Goal: Task Accomplishment & Management: Complete application form

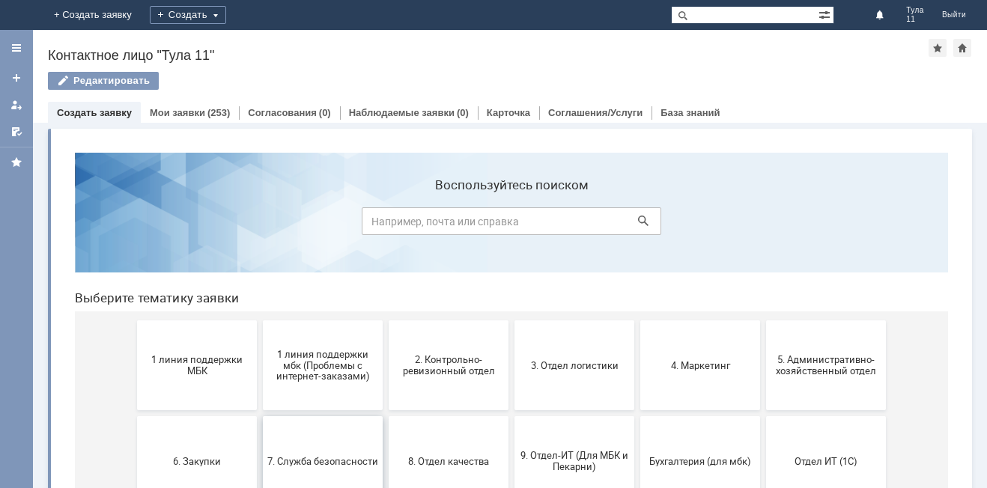
scroll to position [75, 0]
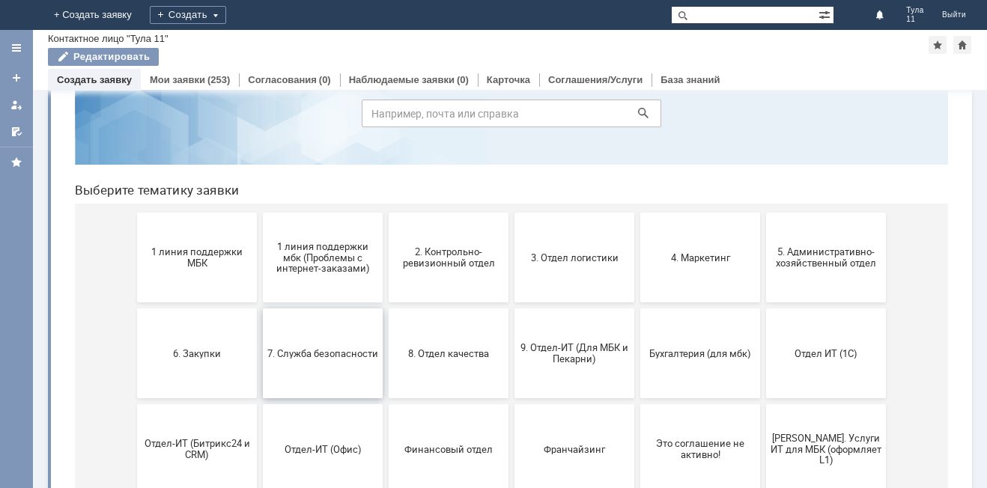
click at [302, 337] on button "7. Служба безопасности" at bounding box center [323, 353] width 120 height 90
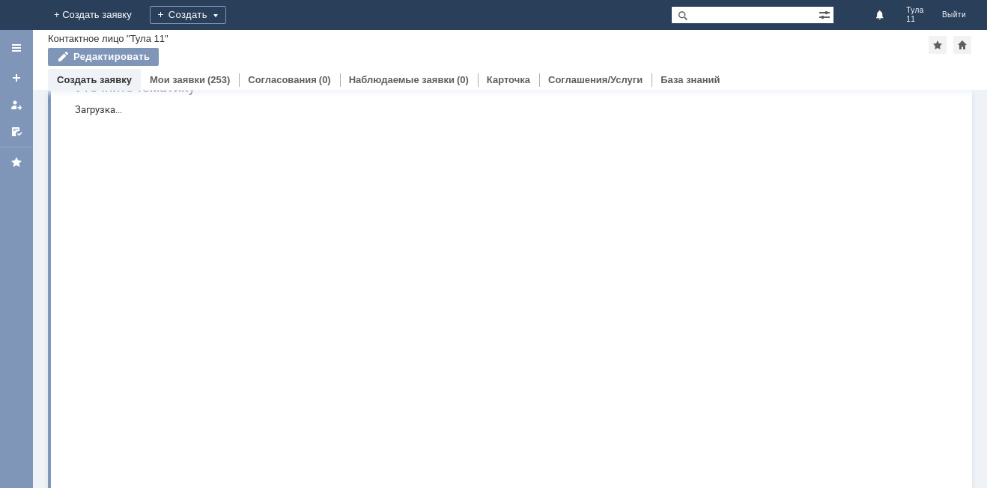
scroll to position [0, 0]
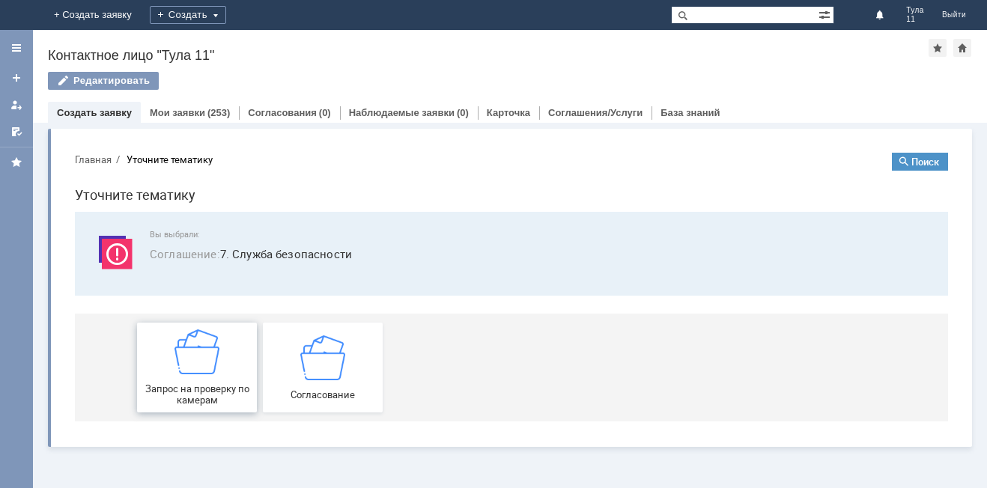
click at [225, 399] on span "Запрос на проверку по камерам" at bounding box center [196, 394] width 111 height 22
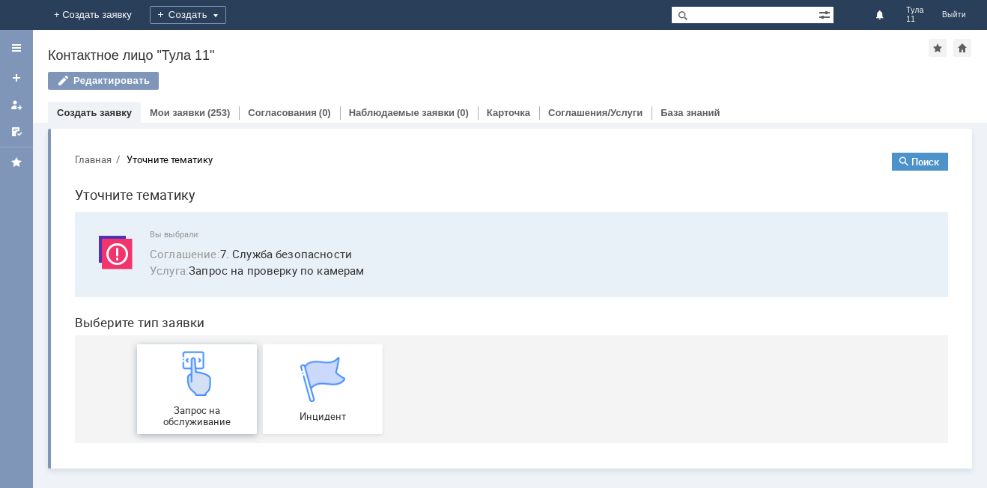
click at [243, 412] on span "Запрос на обслуживание" at bounding box center [196, 416] width 111 height 22
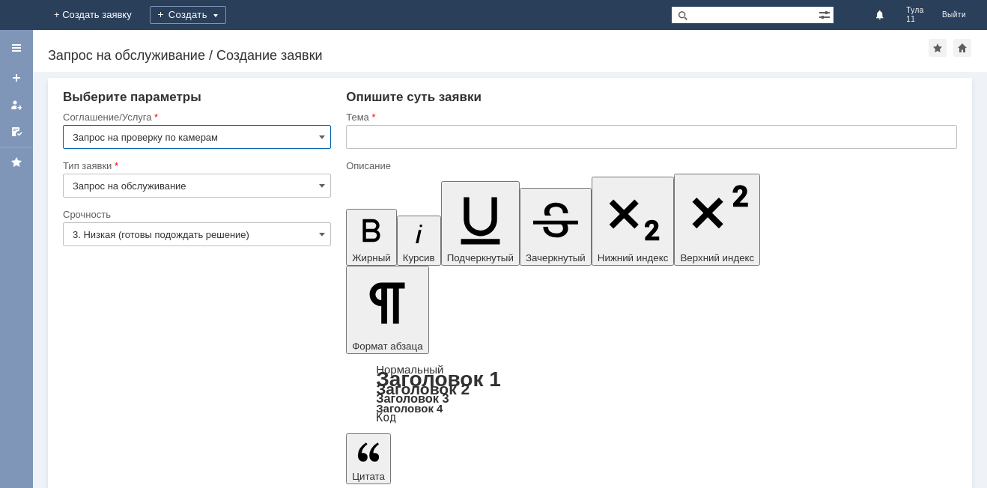
click at [141, 235] on input "3. Низкая (готовы подождать решение)" at bounding box center [197, 234] width 268 height 24
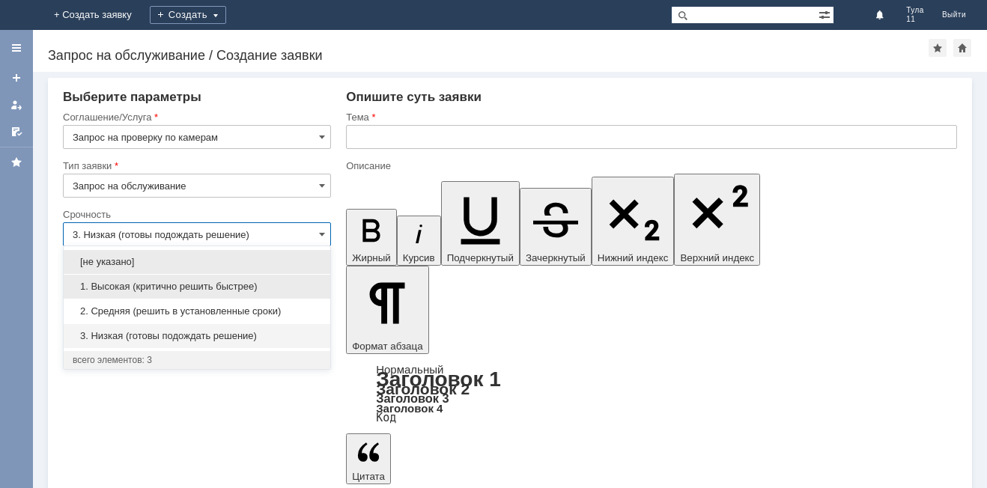
click at [130, 287] on span "1. Высокая (критично решить быстрее)" at bounding box center [197, 287] width 249 height 12
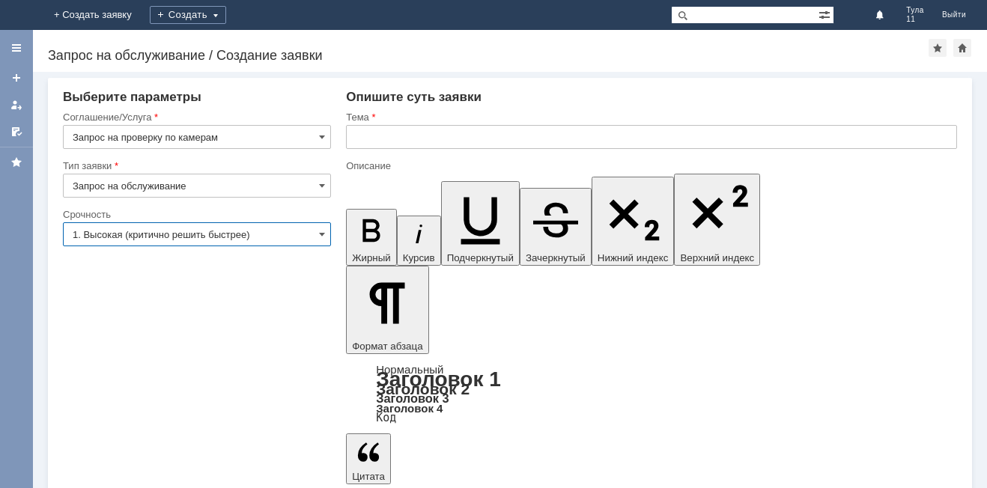
type input "1. Высокая (критично решить быстрее)"
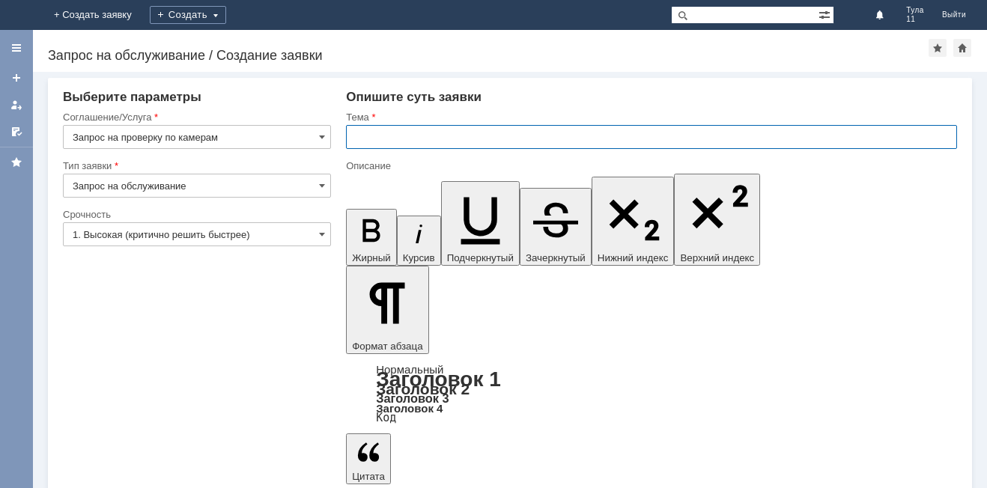
click at [401, 133] on input "text" at bounding box center [651, 137] width 611 height 24
